Goal: Navigation & Orientation: Find specific page/section

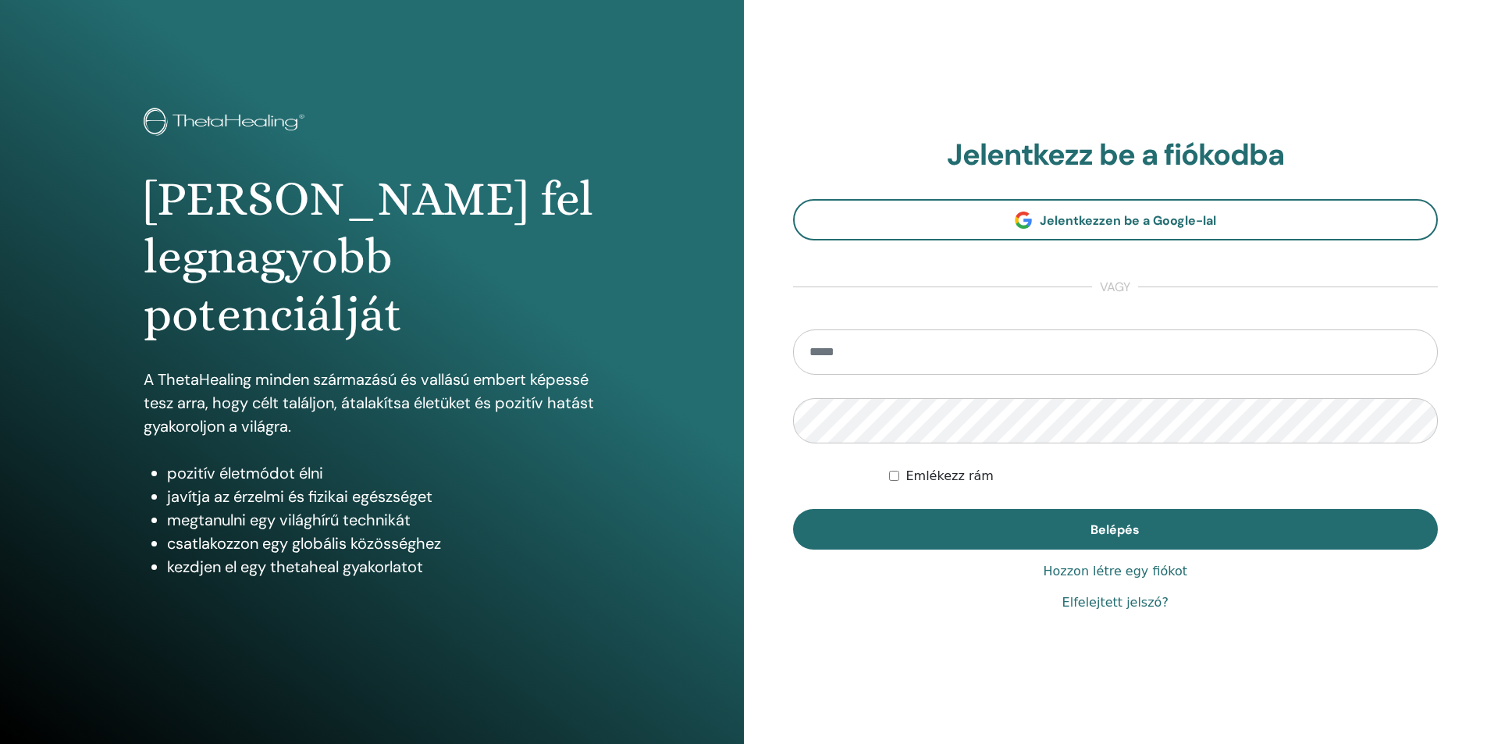
click at [850, 360] on input "email" at bounding box center [1116, 352] width 646 height 45
type input "**********"
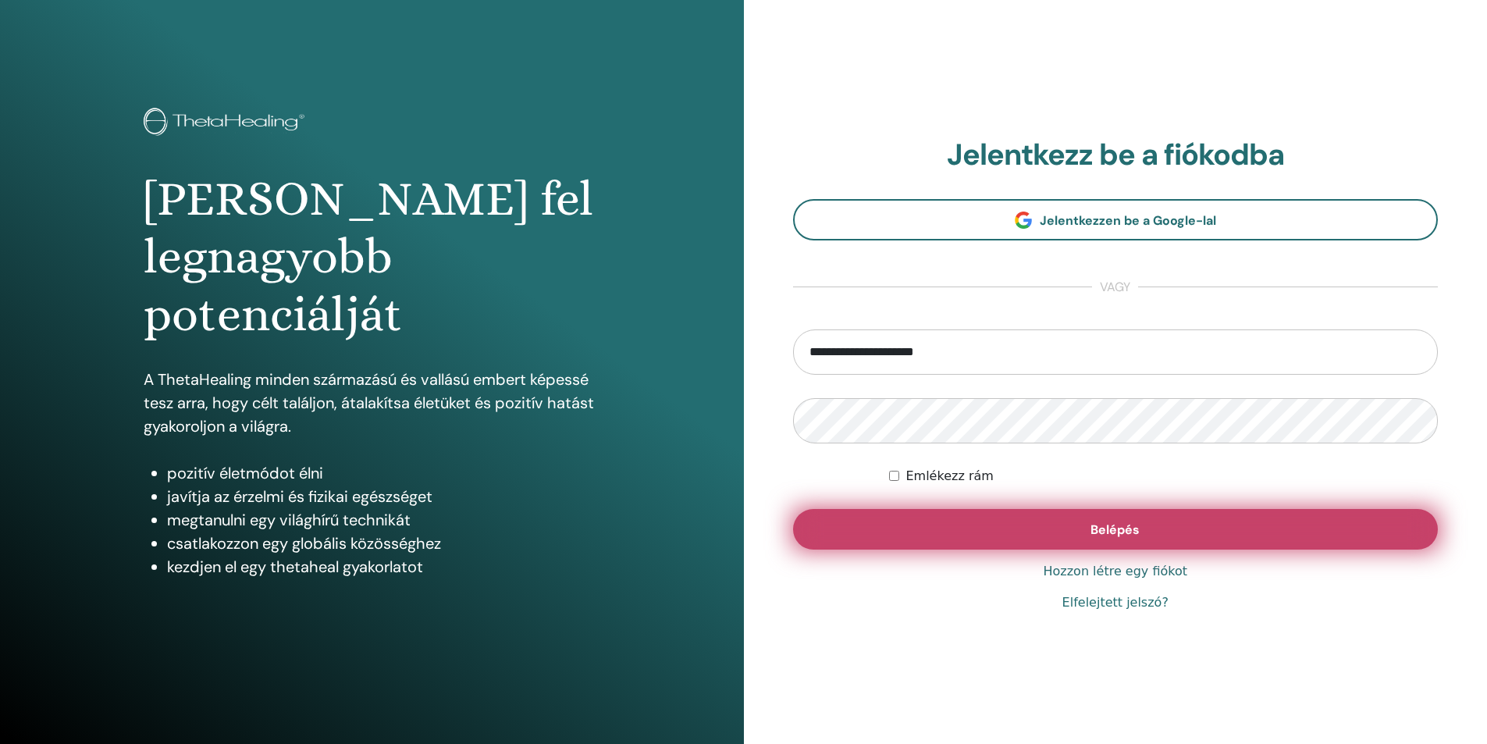
click at [983, 520] on button "Belépés" at bounding box center [1116, 529] width 646 height 41
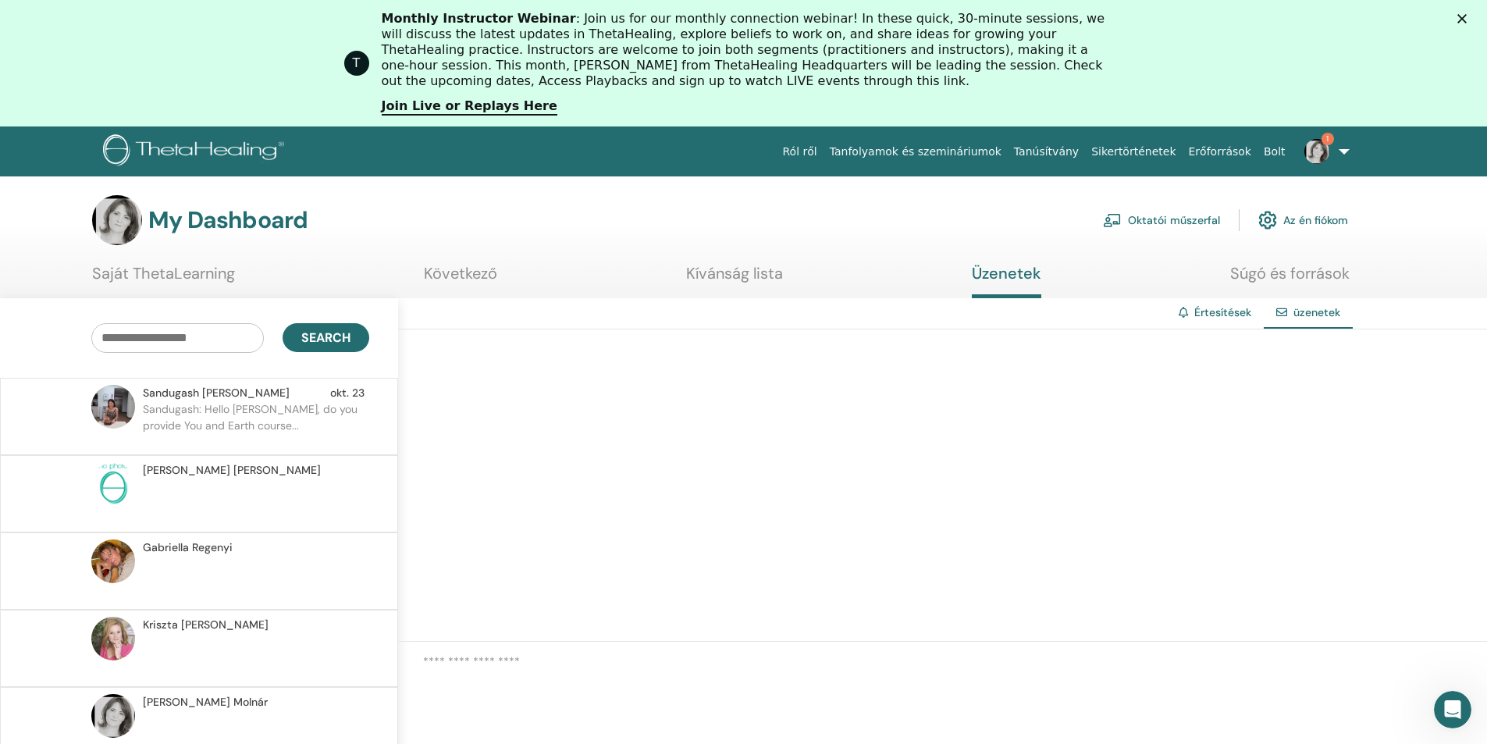
click at [255, 407] on p "Sandugash: Hello Erika, do you provide You and Earth course..." at bounding box center [256, 424] width 226 height 47
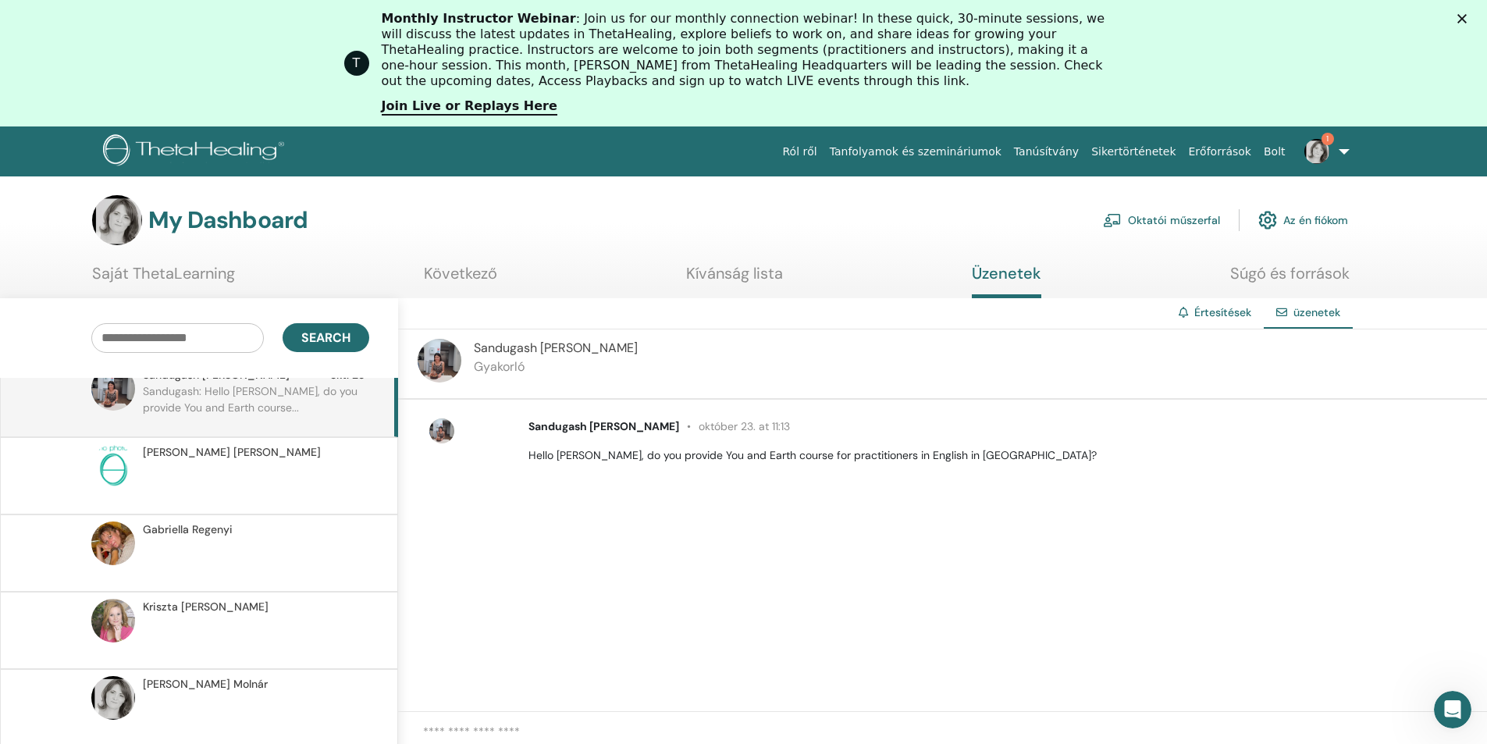
scroll to position [34, 0]
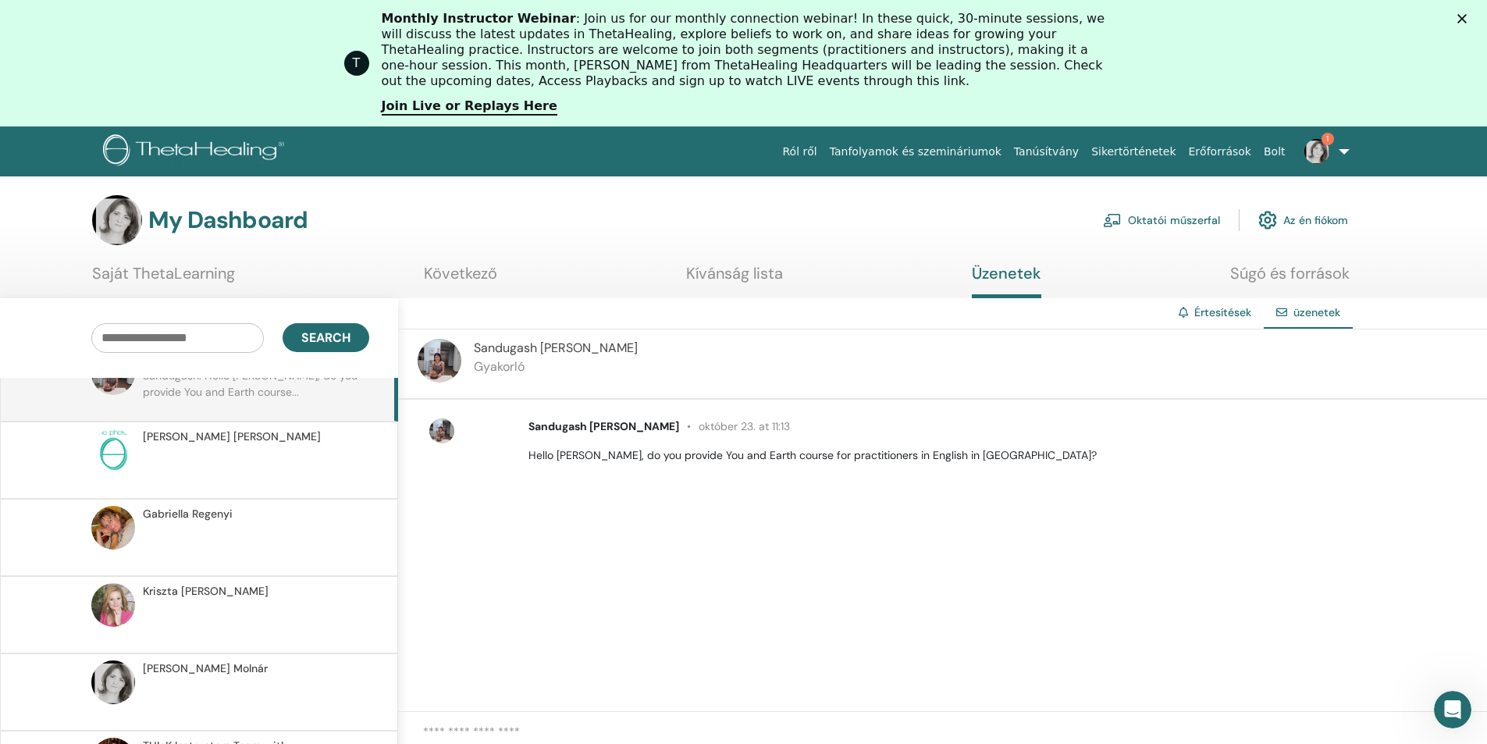
click at [1163, 222] on link "Oktatói műszerfal" at bounding box center [1161, 220] width 117 height 34
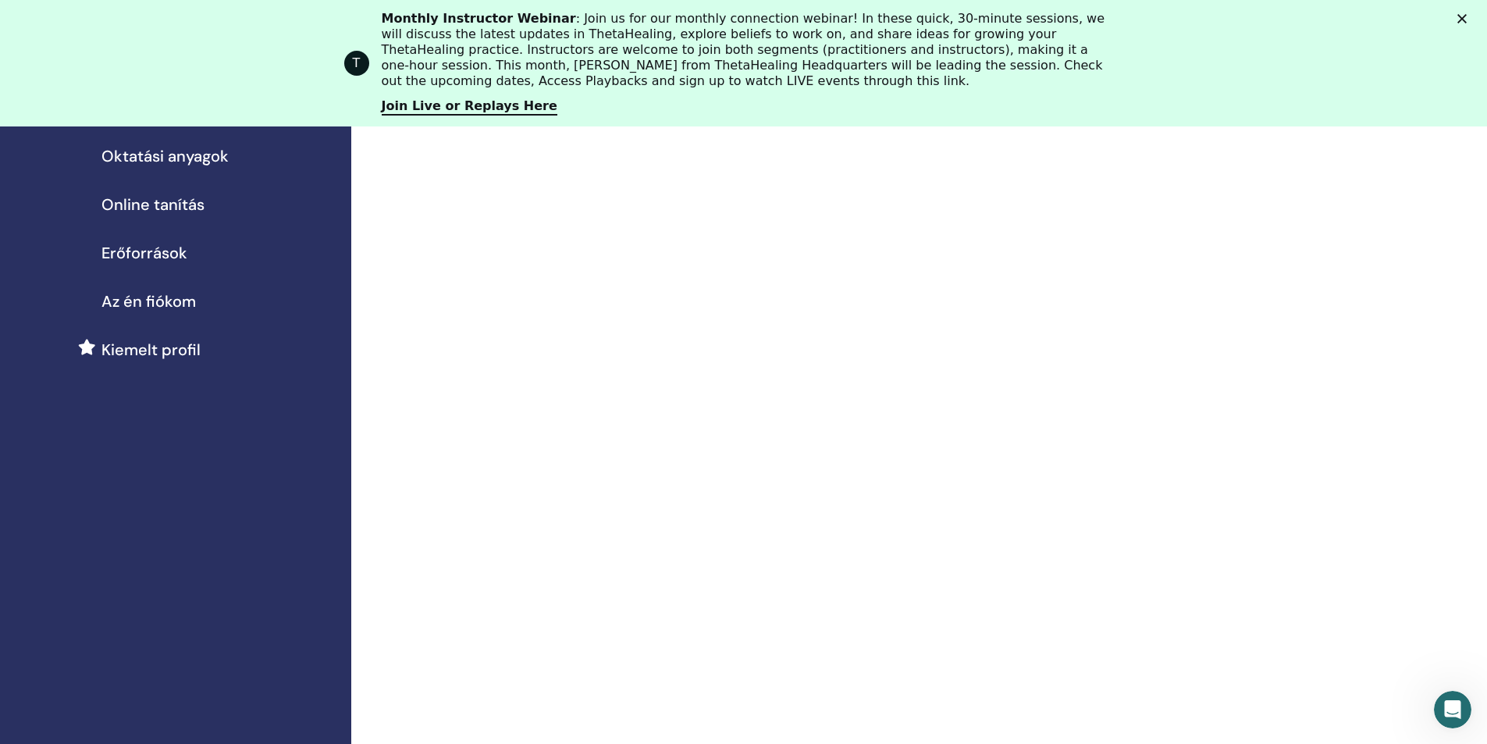
scroll to position [235, 0]
click at [176, 299] on span "Az én fiókom" at bounding box center [149, 304] width 94 height 23
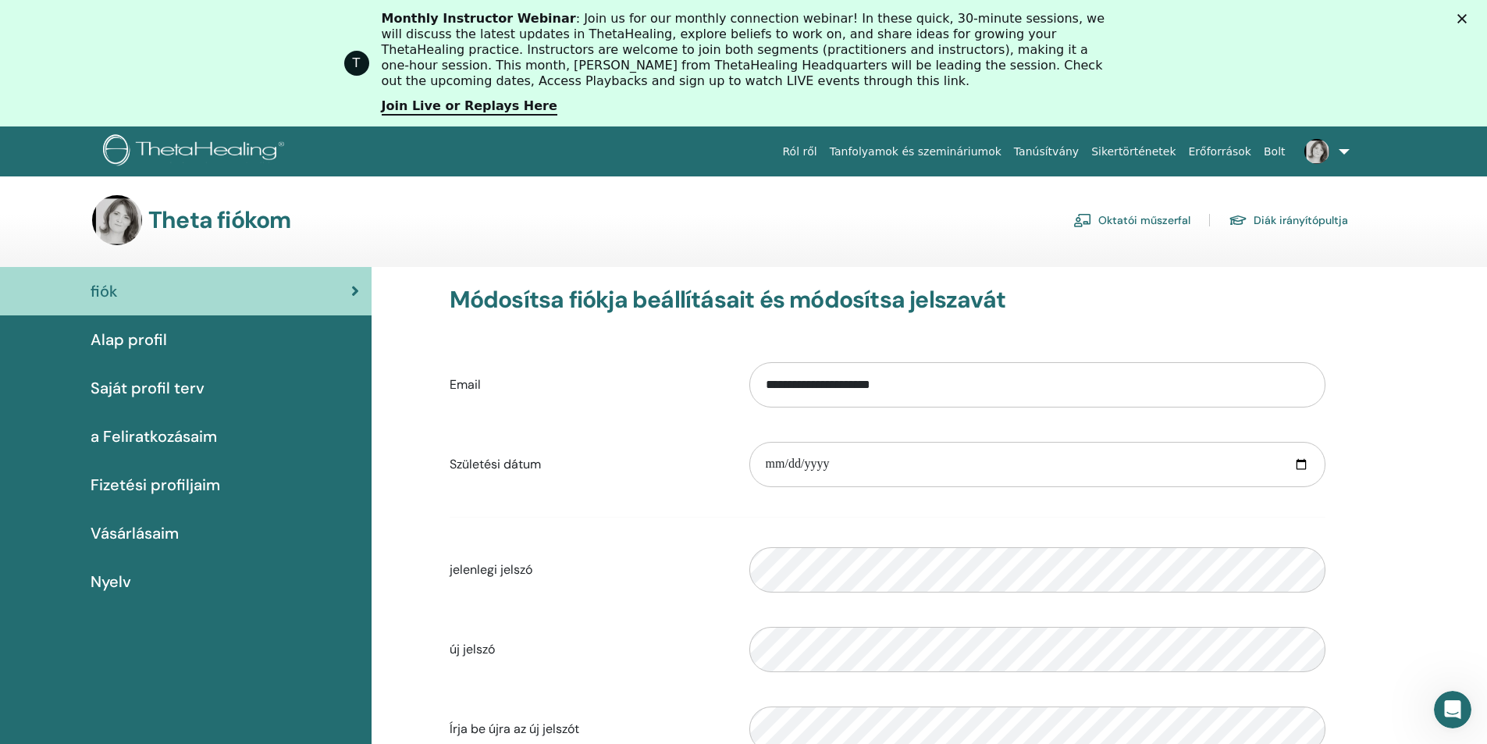
click at [1124, 220] on link "Oktatói műszerfal" at bounding box center [1132, 220] width 117 height 25
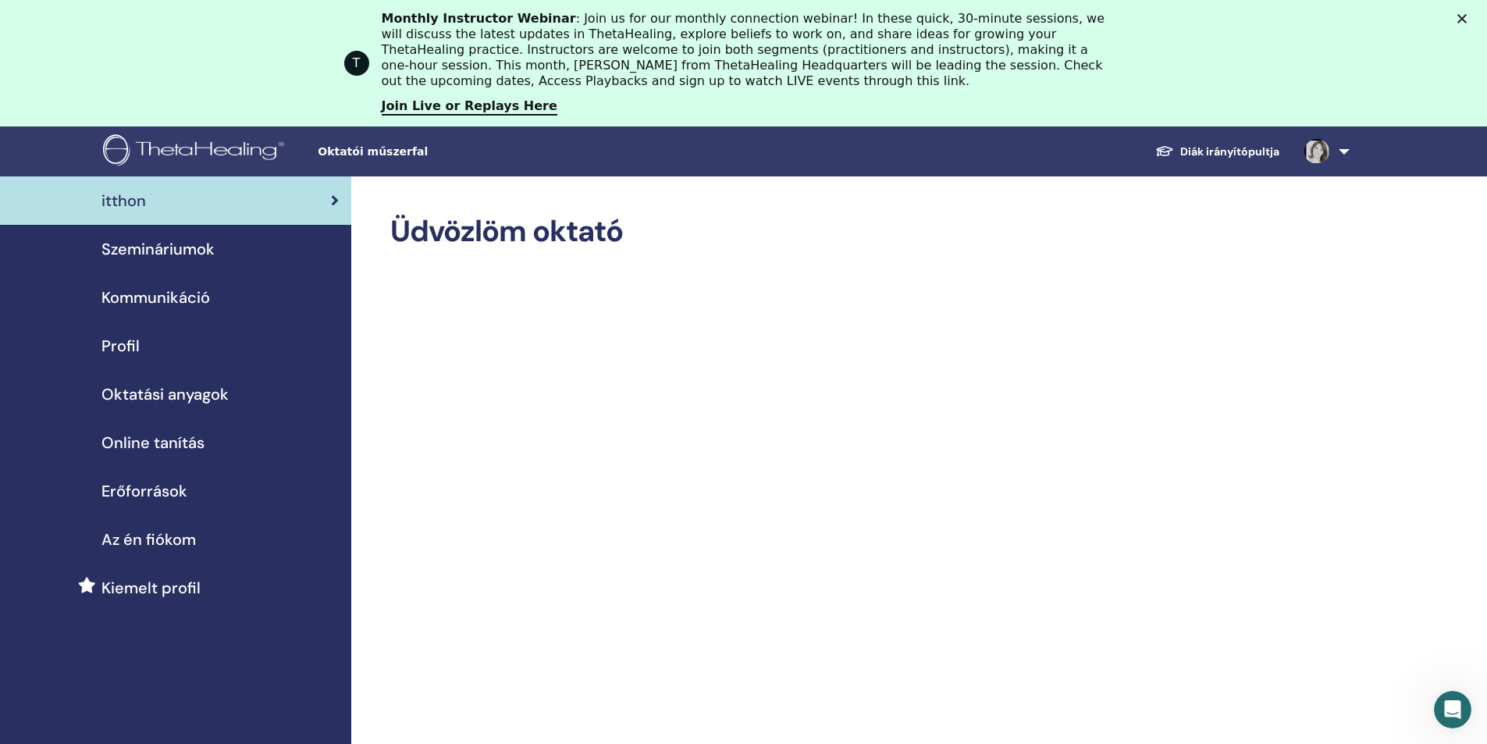
click at [146, 253] on span "Szemináriumok" at bounding box center [158, 248] width 113 height 23
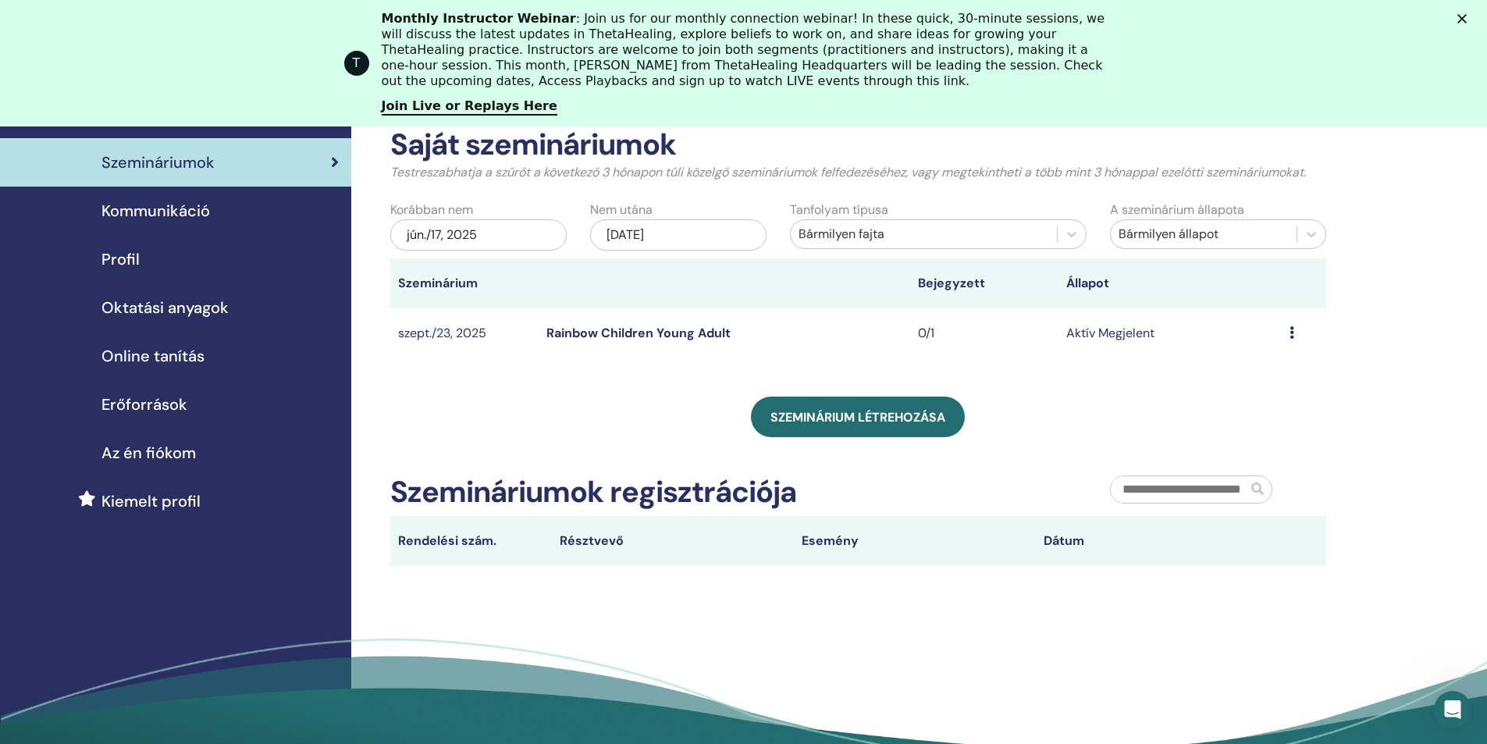
scroll to position [69, 0]
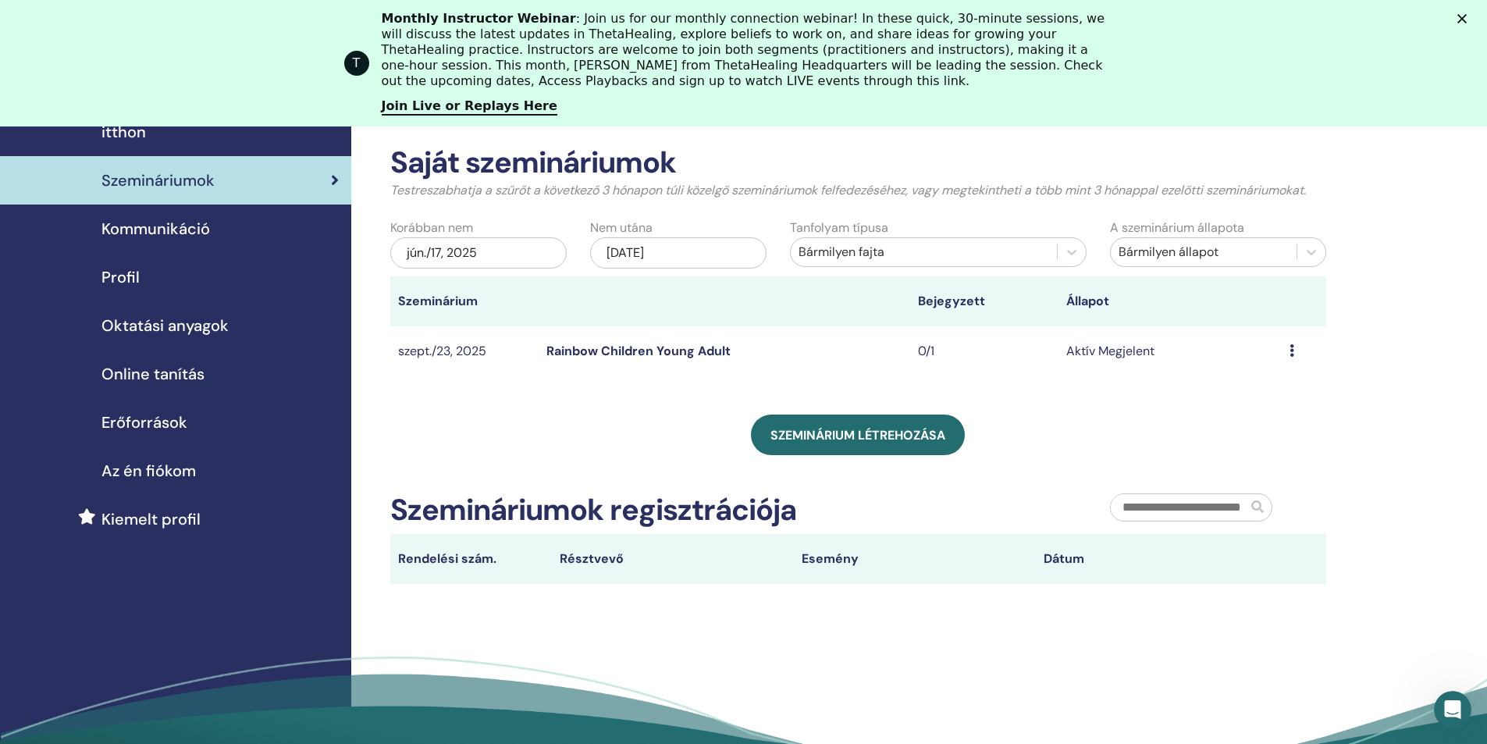
click at [578, 353] on link "Rainbow Children Young Adult" at bounding box center [639, 351] width 184 height 16
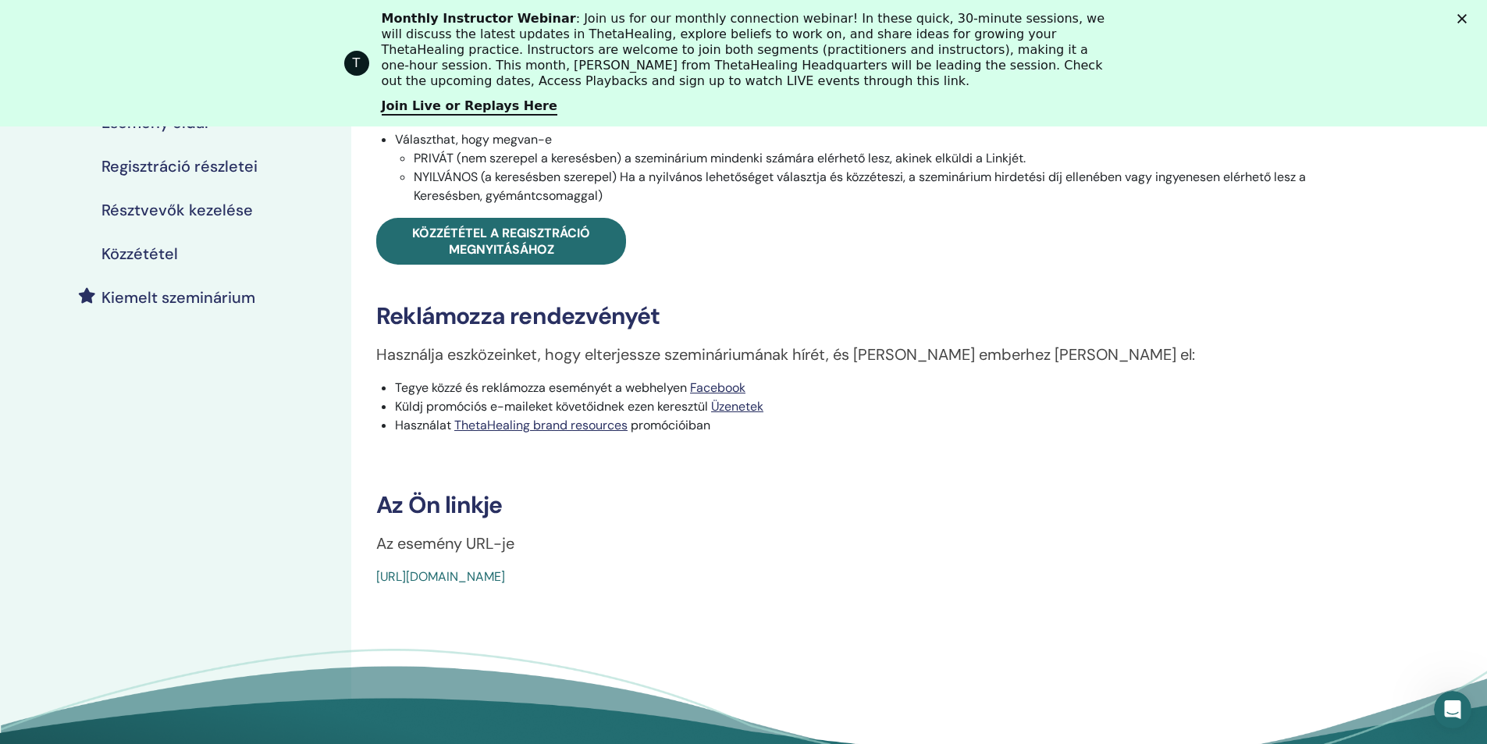
scroll to position [329, 0]
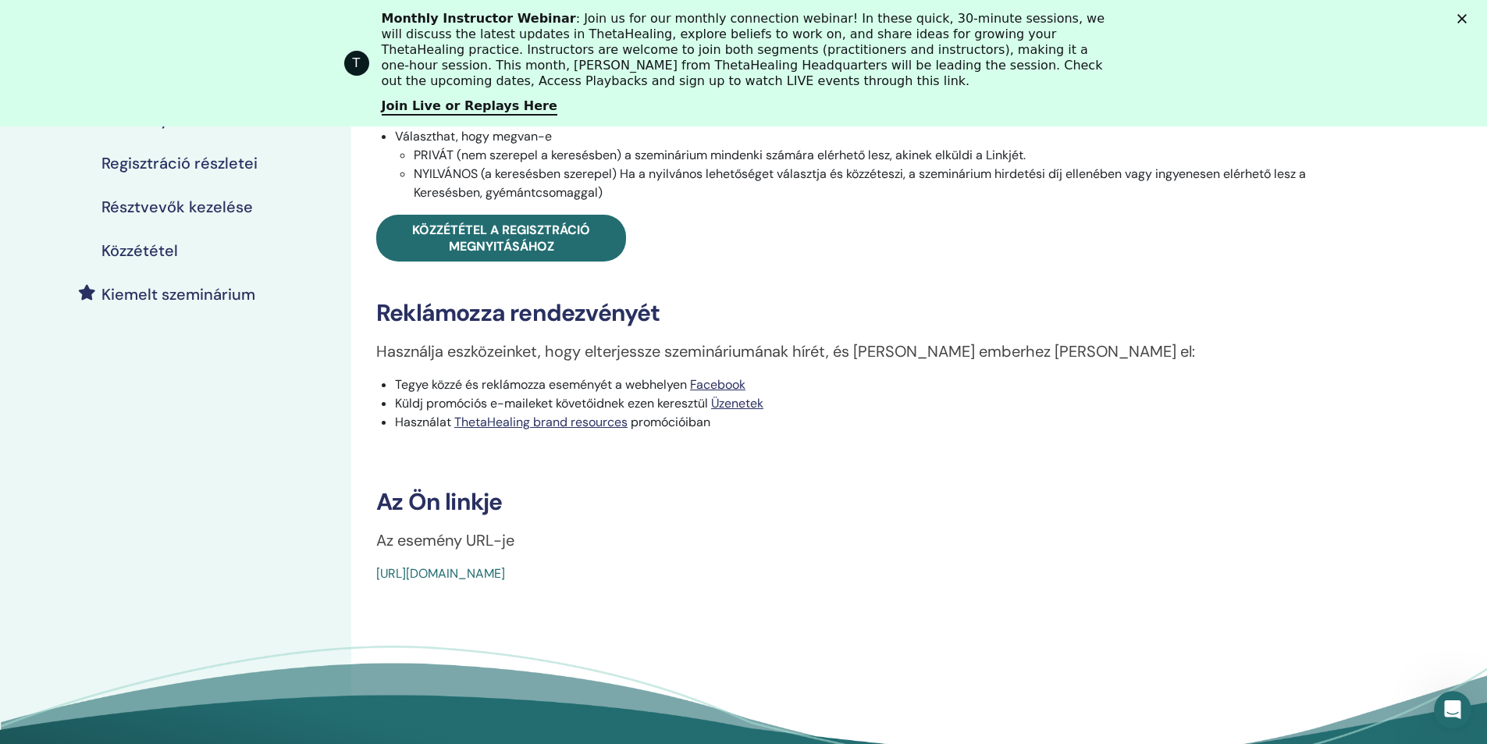
click at [505, 572] on link "[URL][DOMAIN_NAME]" at bounding box center [440, 573] width 129 height 16
click at [505, 575] on link "[URL][DOMAIN_NAME]" at bounding box center [440, 573] width 129 height 16
